Goal: Entertainment & Leisure: Consume media (video, audio)

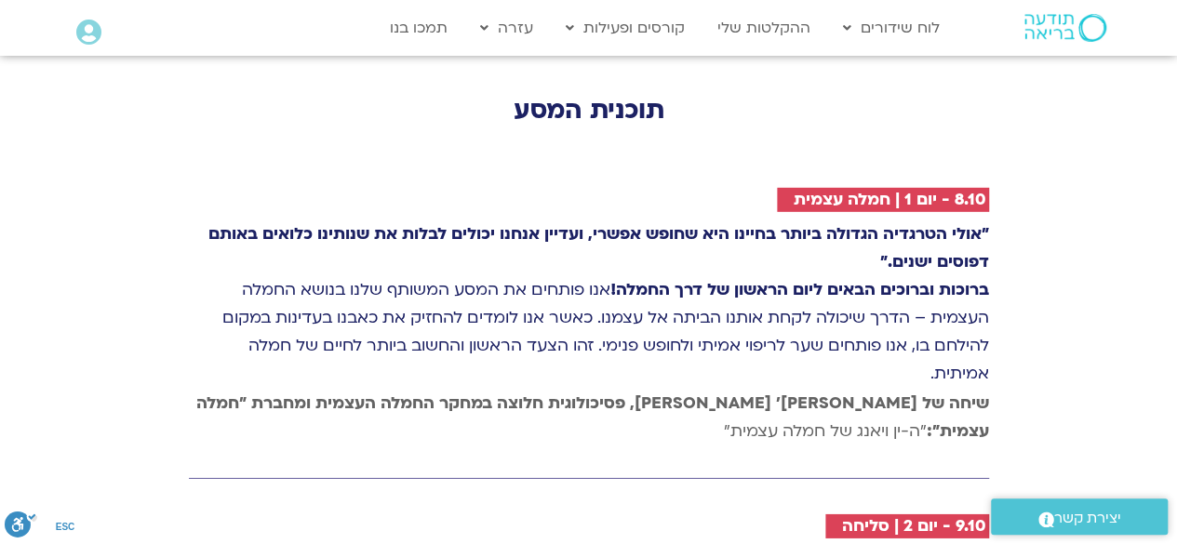
scroll to position [2704, 0]
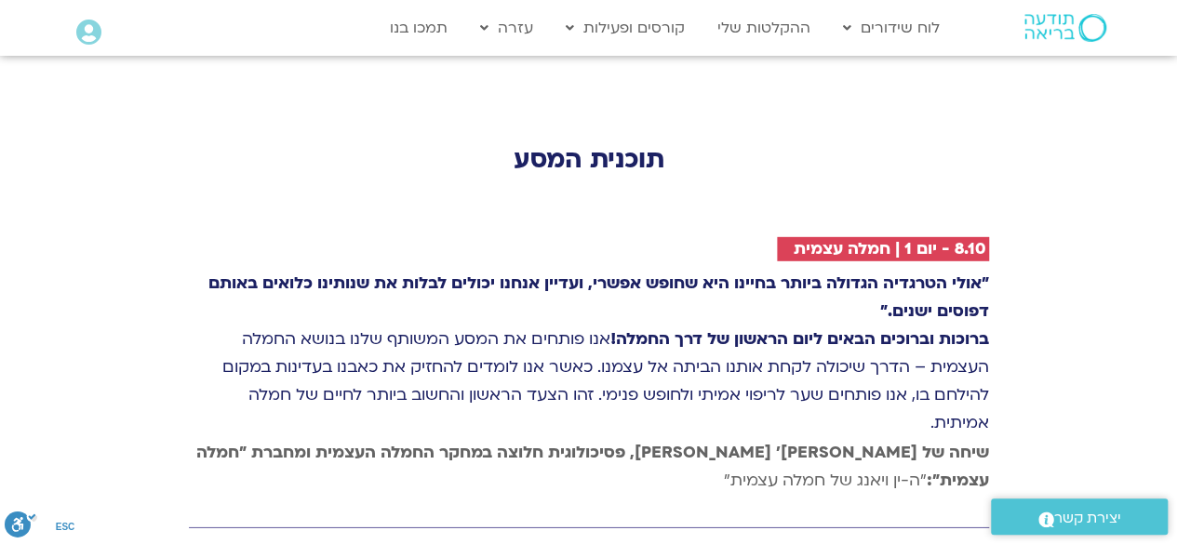
click at [401, 270] on p ""אולי הטרגדיה הגדולה ביותר בחיינו היא שחופש אפשרי, ועדיין אנחנו יכולים לבלות את…" at bounding box center [589, 353] width 800 height 167
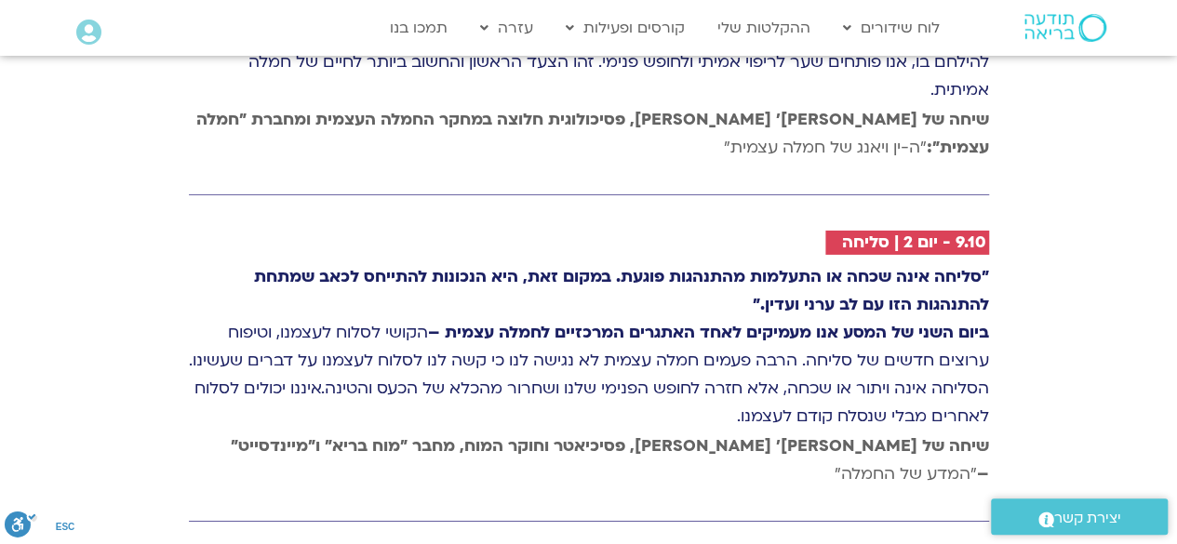
scroll to position [3001, 0]
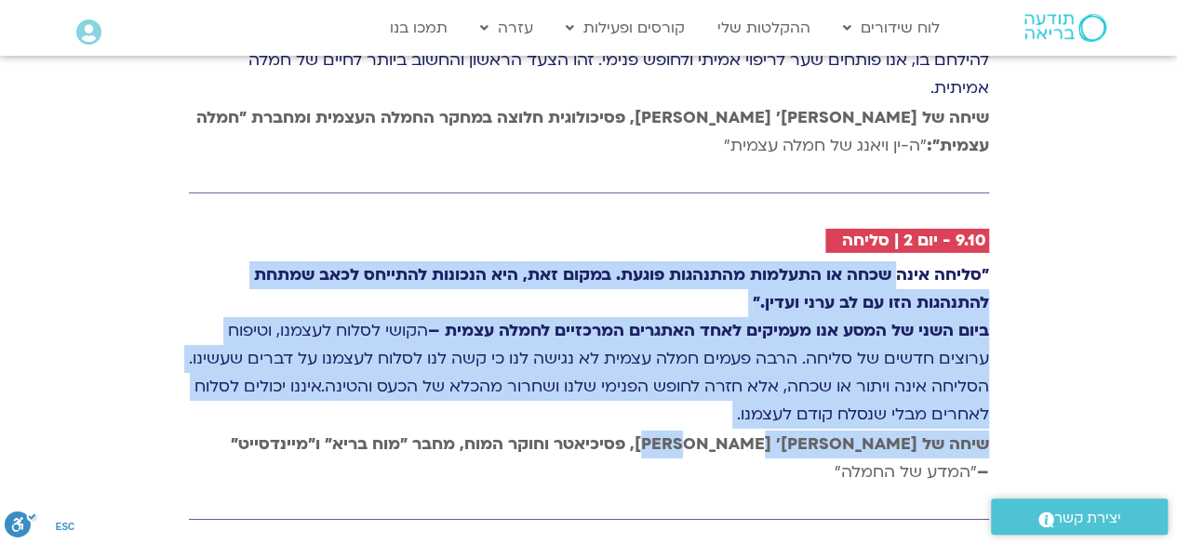
drag, startPoint x: 751, startPoint y: 305, endPoint x: 897, endPoint y: 103, distance: 248.6
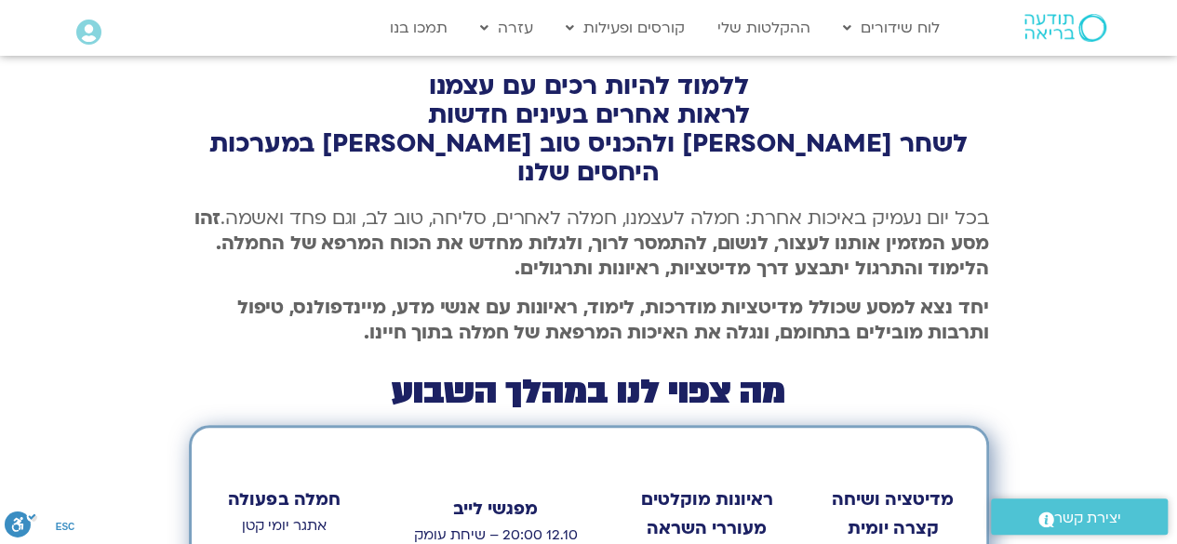
scroll to position [670, 0]
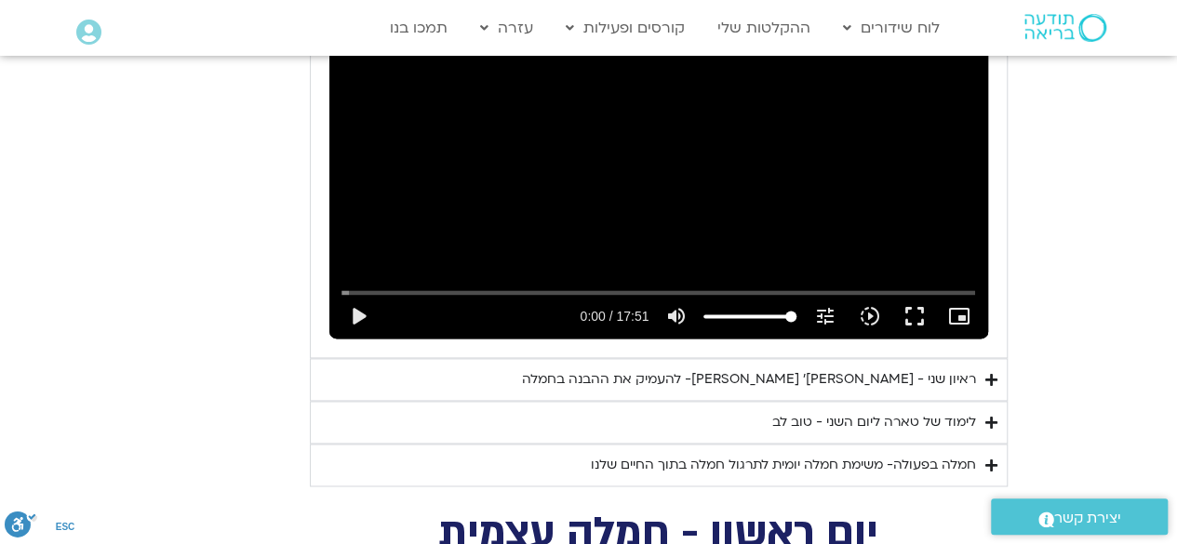
scroll to position [1215, 0]
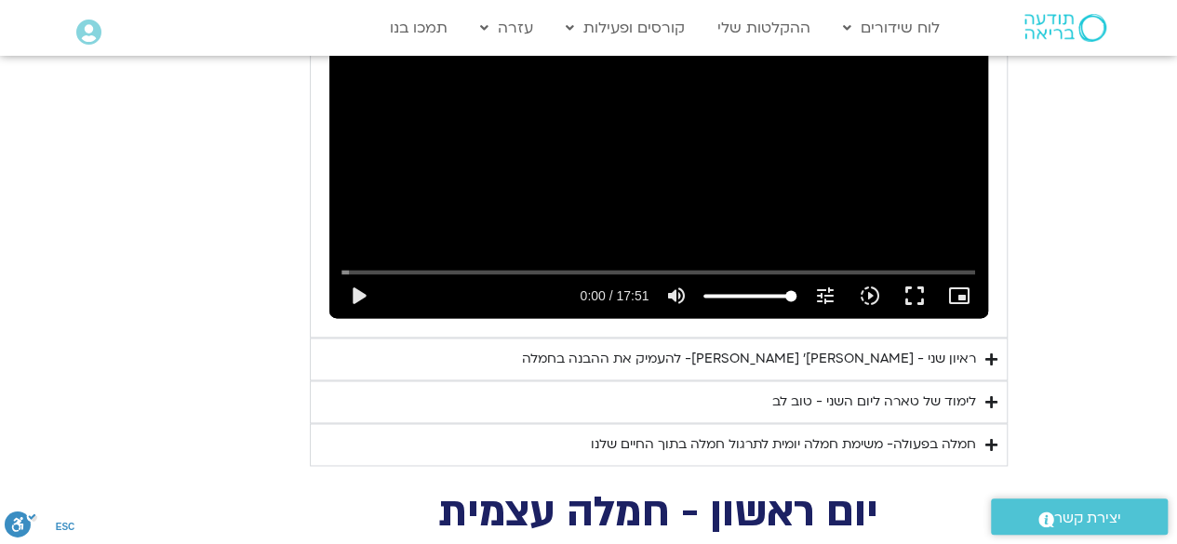
click at [841, 348] on div "ראיון שני - [PERSON_NAME]׳ [PERSON_NAME]- להעמיק את ההבנה בחמלה" at bounding box center [749, 359] width 454 height 22
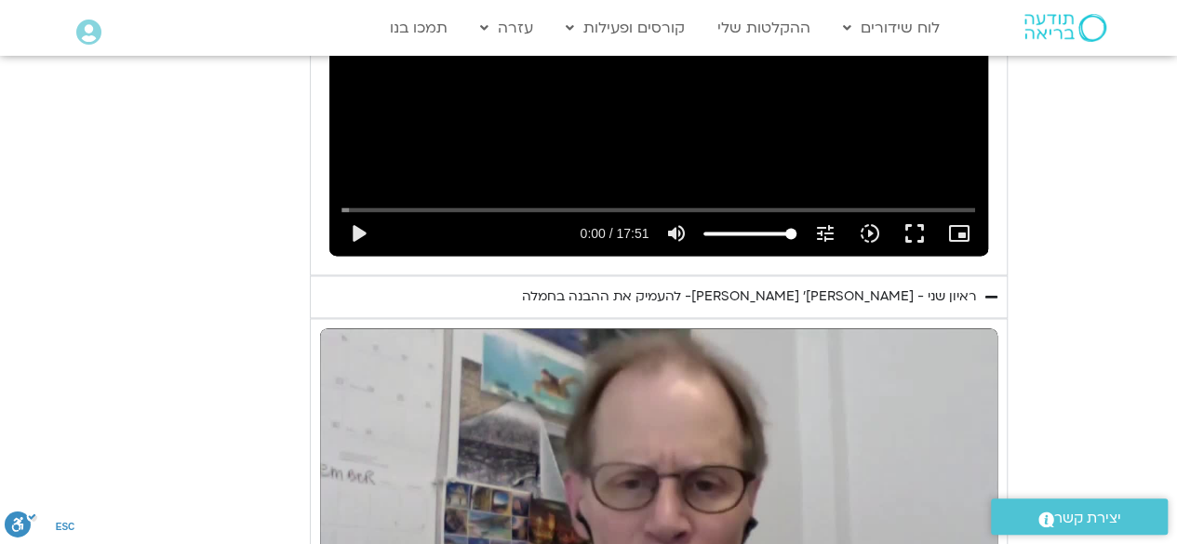
scroll to position [1276, 0]
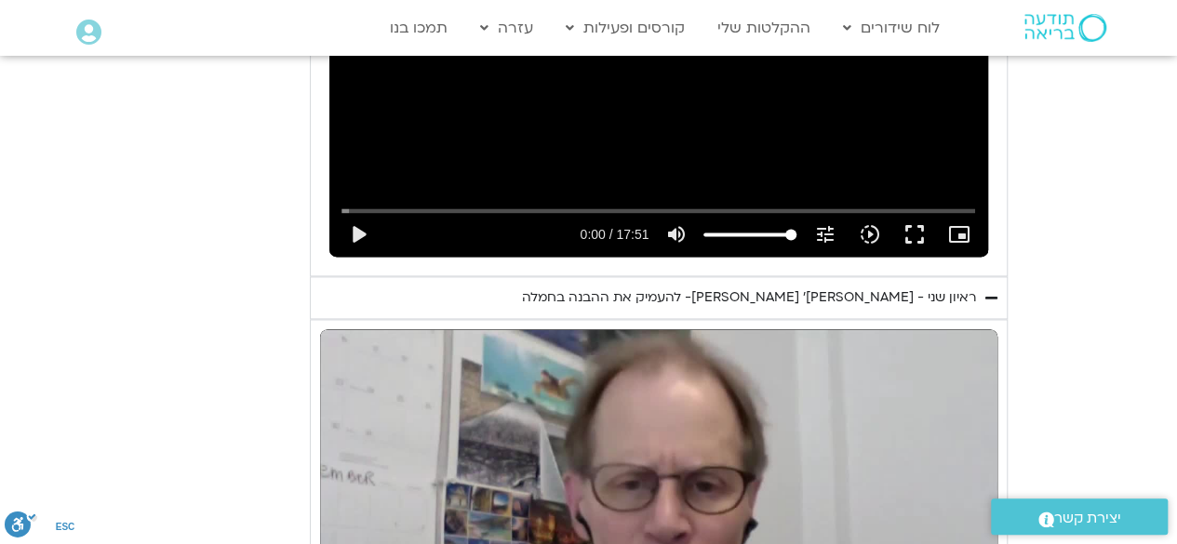
click at [812, 418] on div "Skip Ad play_arrow 0:00 / 52:08 volume_up Mute tune Resolution Auto 720p slow_m…" at bounding box center [658, 519] width 677 height 381
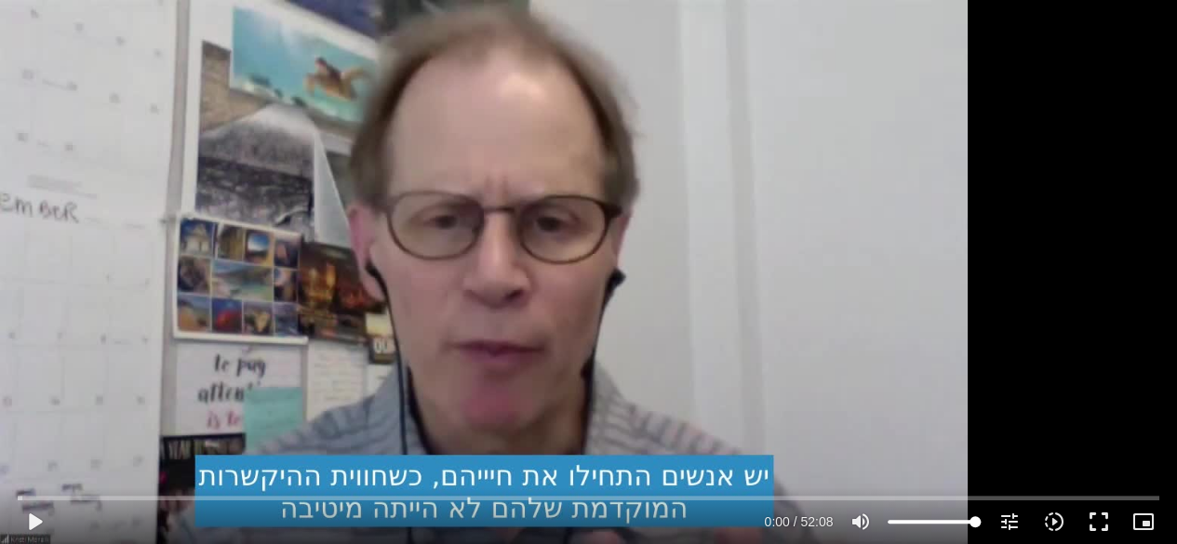
click at [812, 499] on div "Skip Ad play_arrow 0:00 / 52:08 volume_up Mute tune Resolution Auto 720p slow_m…" at bounding box center [588, 272] width 1177 height 544
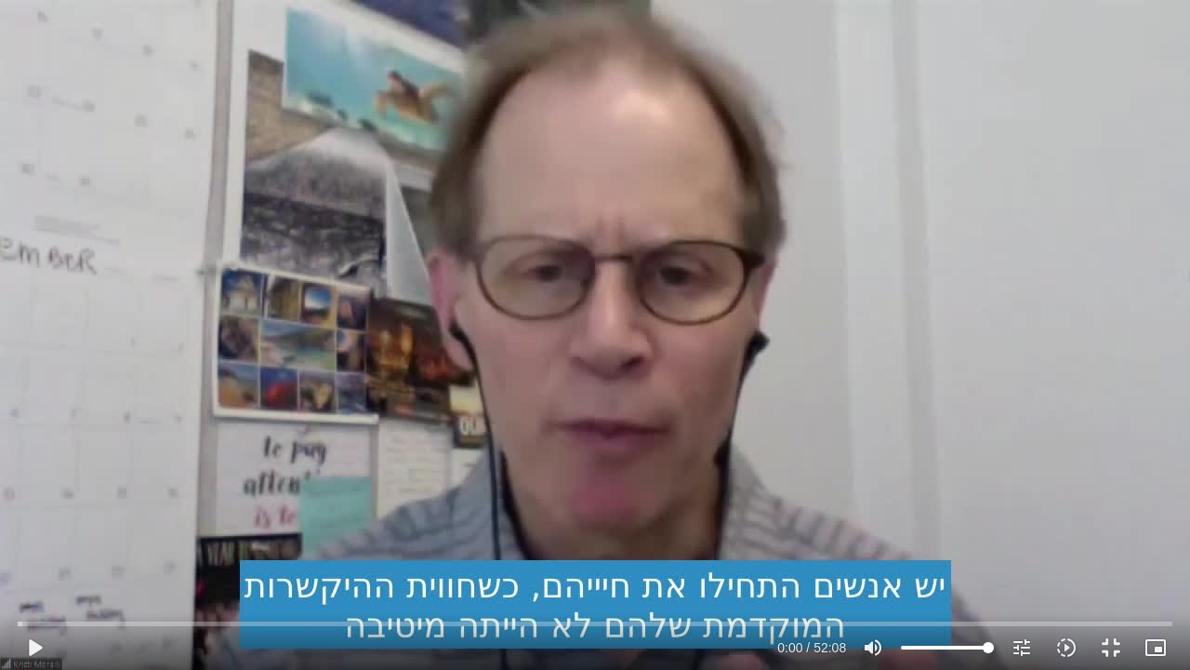
click at [554, 236] on div "Skip Ad play_arrow 0:00 / 52:08 volume_up Mute tune Resolution Auto 720p slow_m…" at bounding box center [595, 335] width 1190 height 670
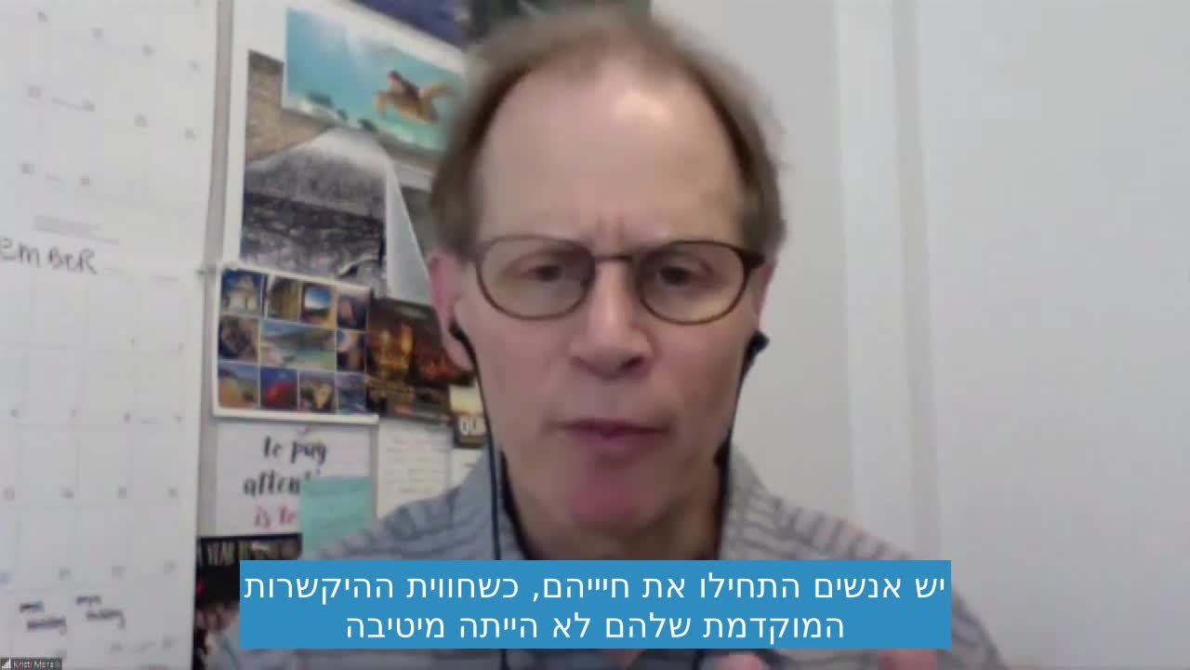
click at [48, 71] on div "Skip Ad pause 0:05 / 52:08 volume_up Mute tune Resolution Auto 720p slow_motion…" at bounding box center [595, 335] width 1190 height 670
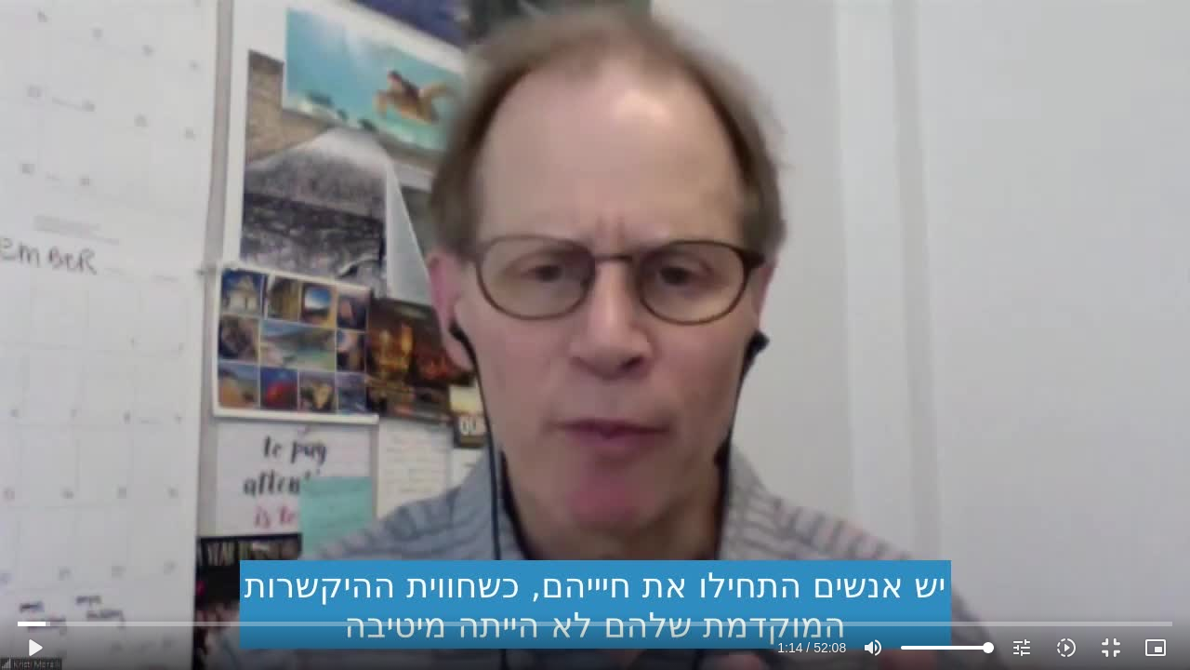
click at [48, 71] on div "Skip Ad play_arrow 1:14 / 52:08 volume_up Mute tune Resolution Auto 720p slow_m…" at bounding box center [595, 335] width 1190 height 670
click at [605, 316] on div "Skip Ad pause 6:39 / 52:08 volume_up Mute tune Resolution Auto 720p slow_motion…" at bounding box center [595, 335] width 1190 height 670
type input "399.709252"
